Goal: Entertainment & Leisure: Consume media (video, audio)

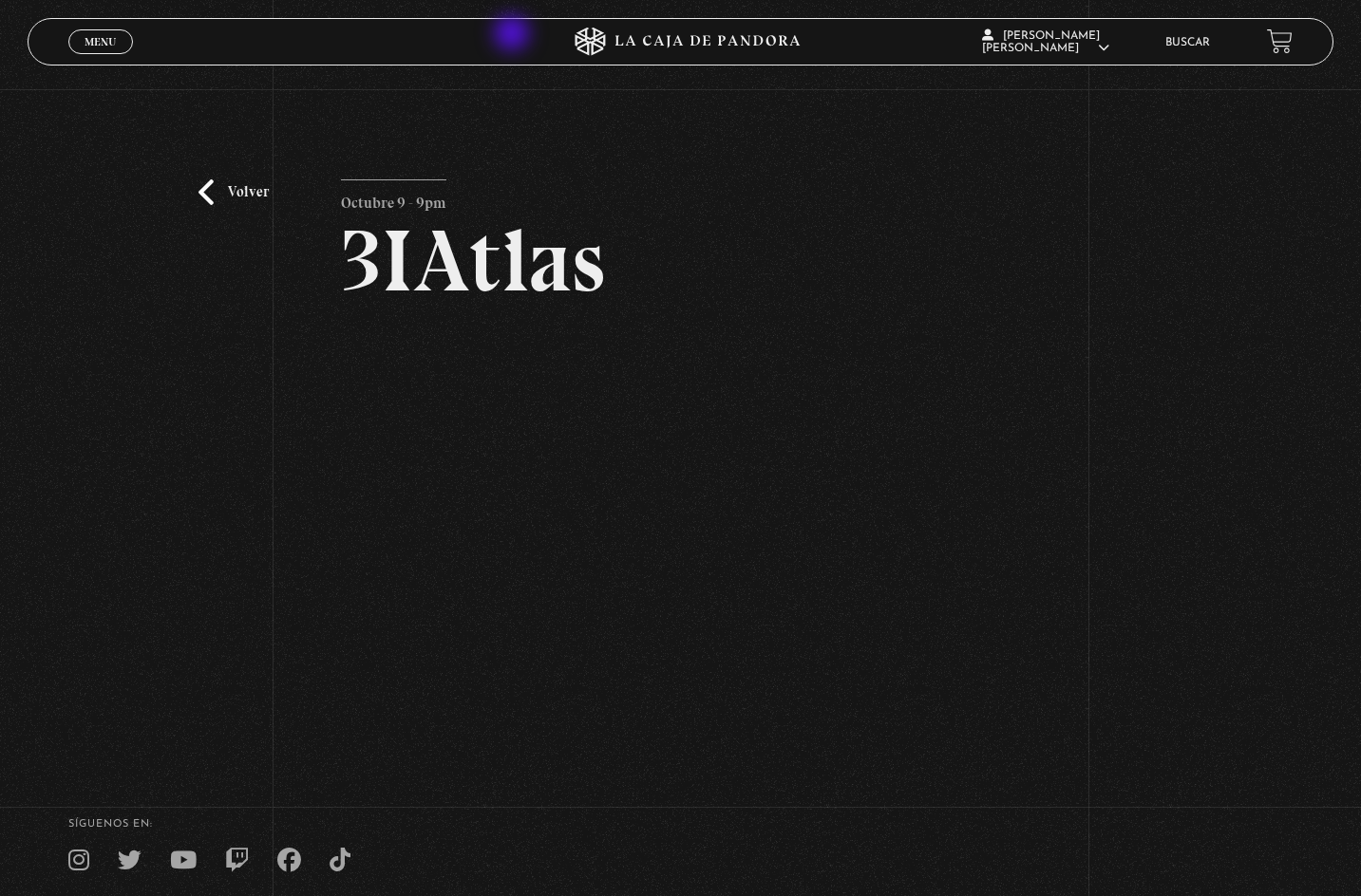
click at [511, 38] on icon at bounding box center [680, 41] width 409 height 28
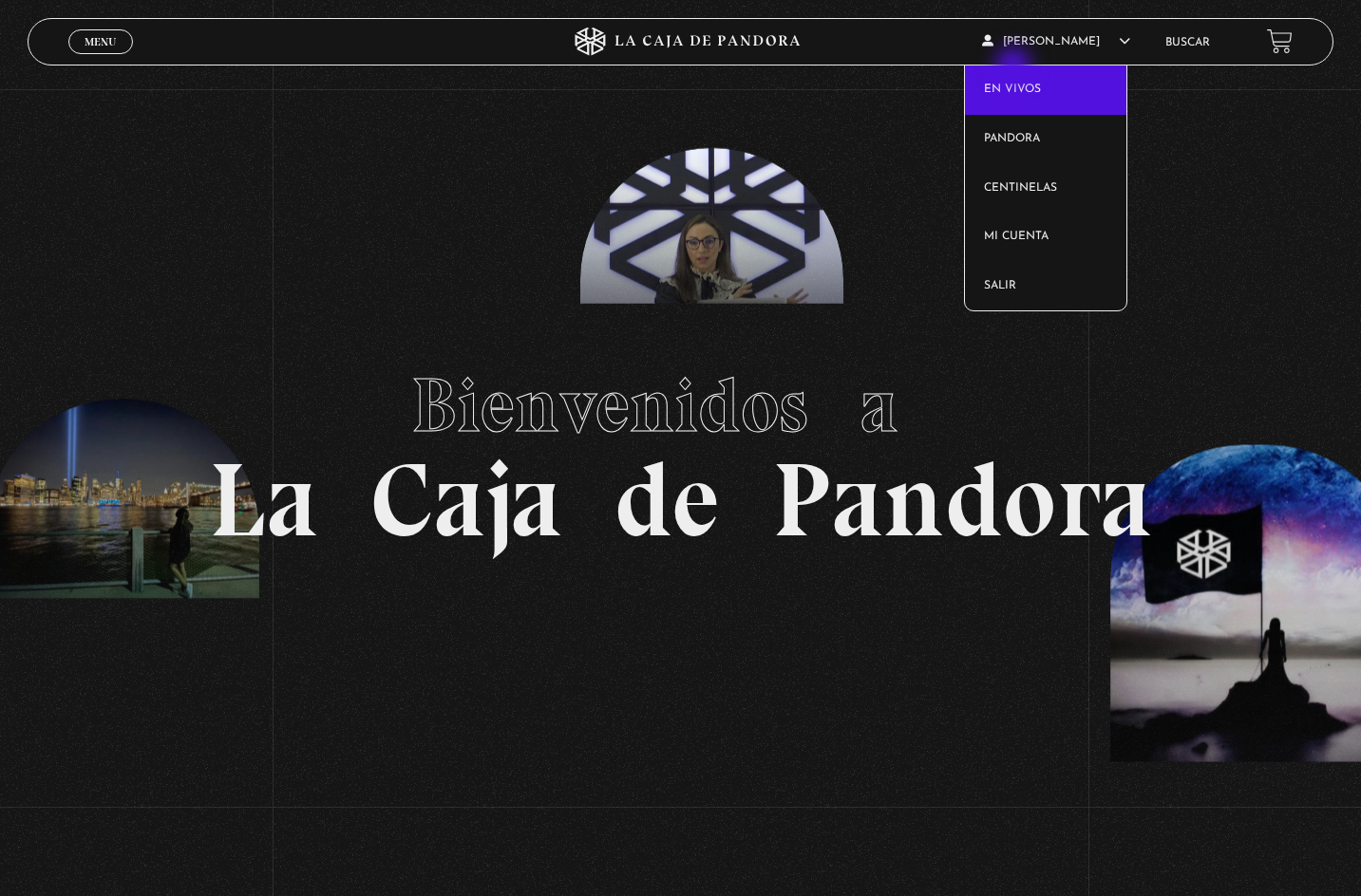
click at [1016, 68] on link "En vivos" at bounding box center [1045, 90] width 162 height 49
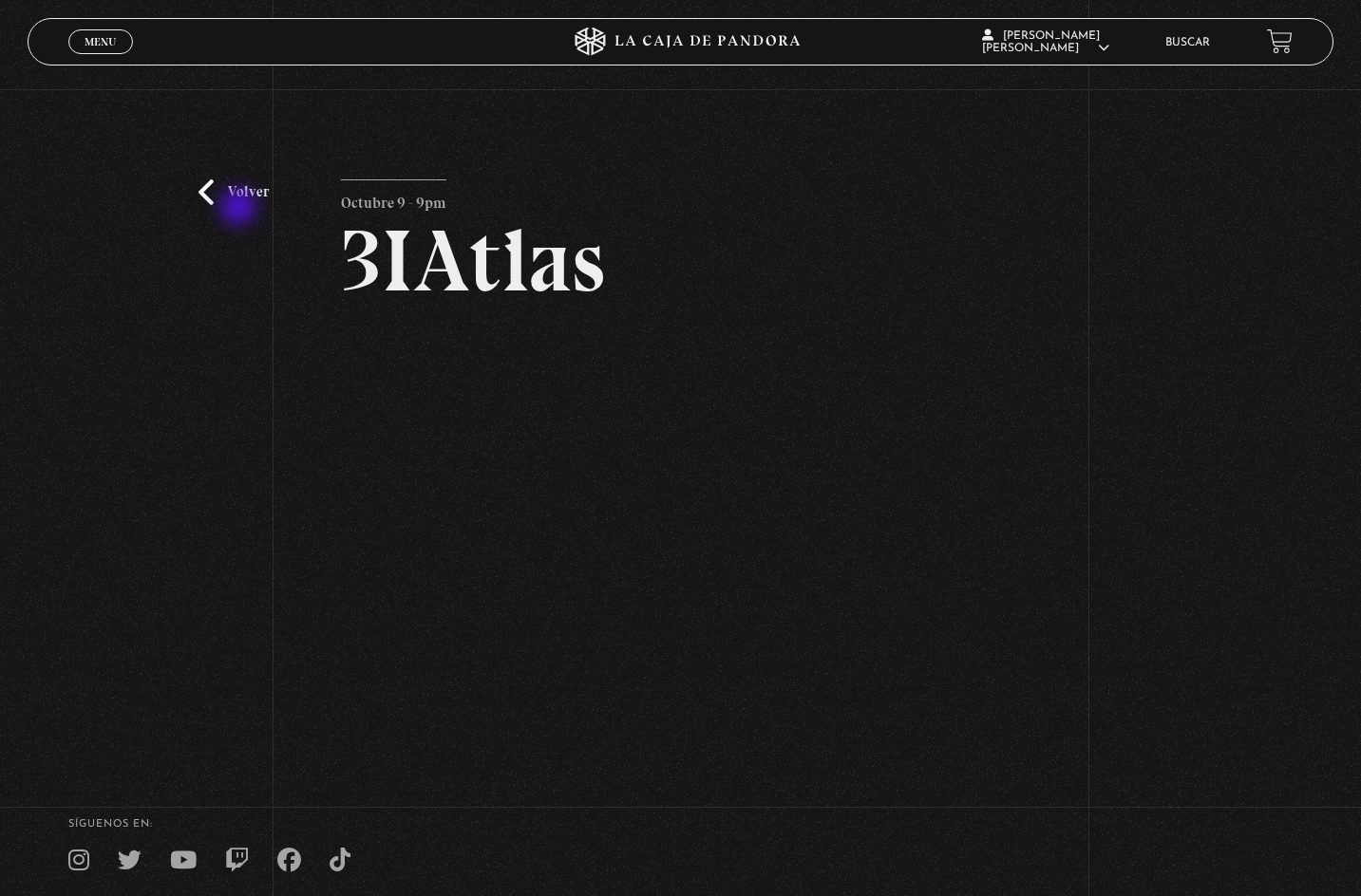
click at [229, 199] on link "Volver" at bounding box center [233, 192] width 71 height 25
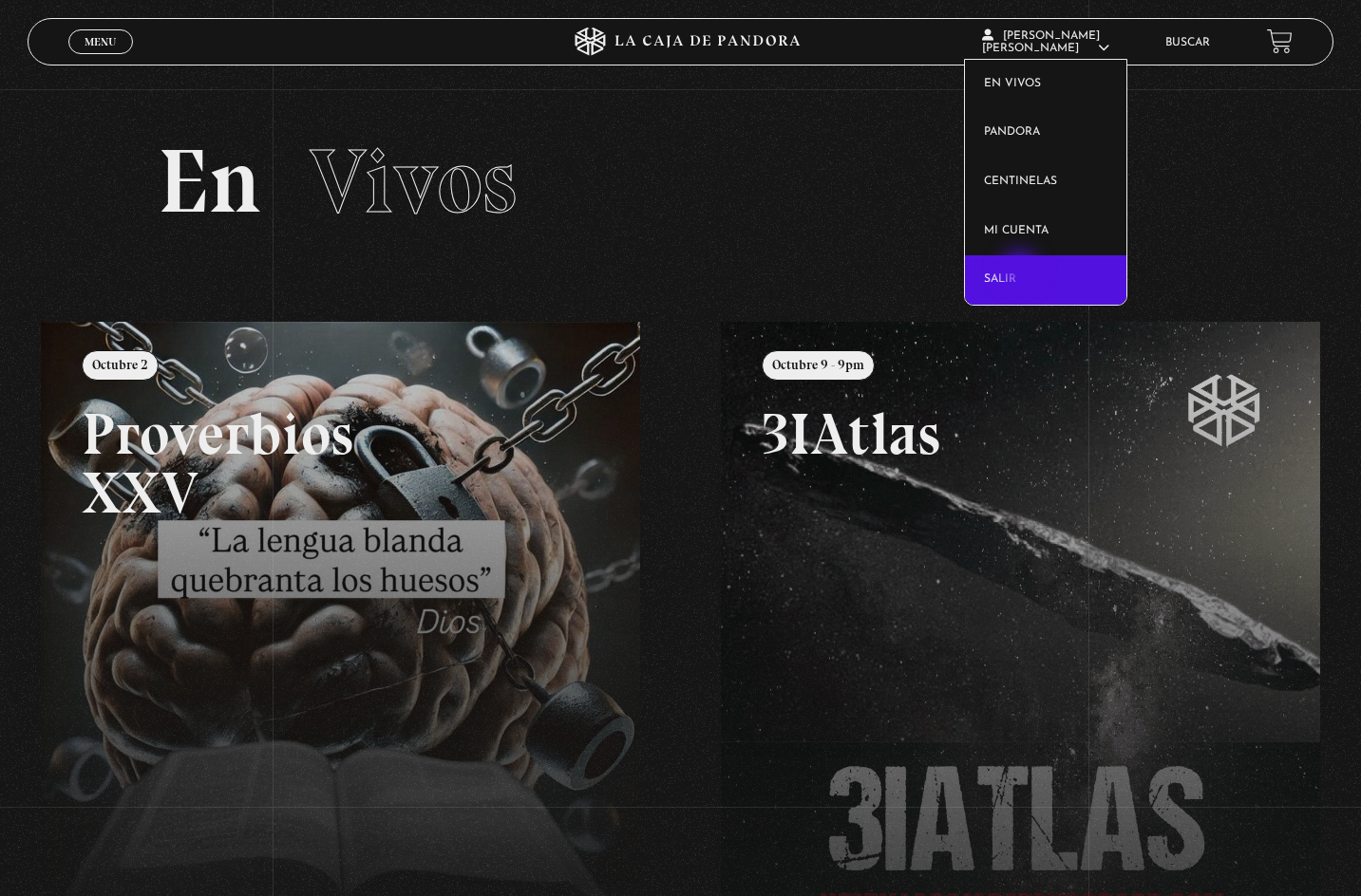
click at [1022, 272] on link "Salir" at bounding box center [1045, 280] width 162 height 49
